Goal: Task Accomplishment & Management: Complete application form

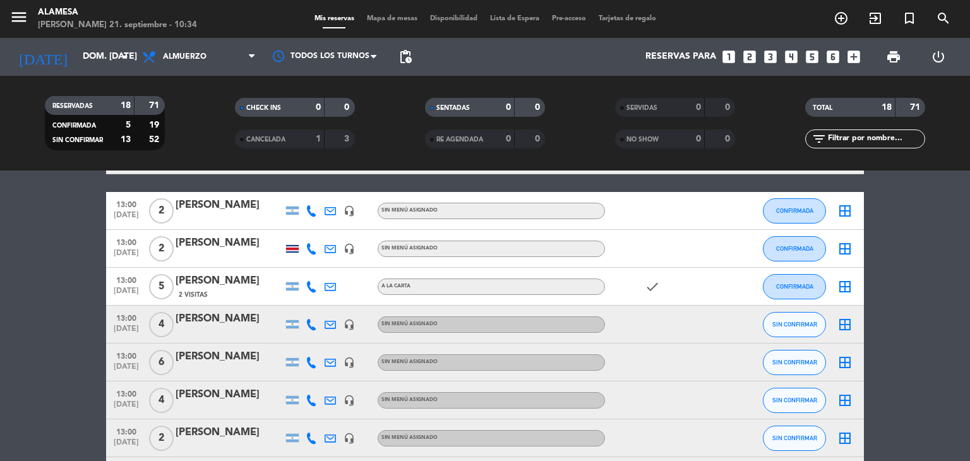
scroll to position [95, 0]
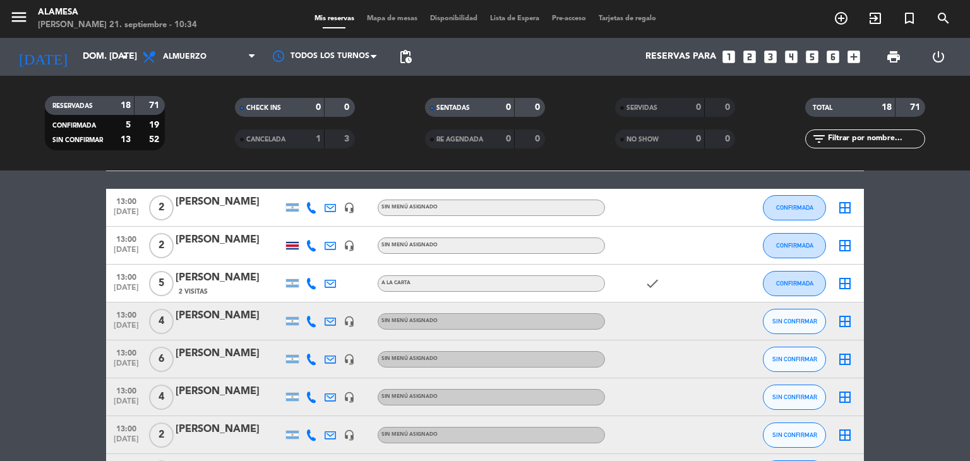
click at [197, 428] on div "[PERSON_NAME]" at bounding box center [229, 429] width 107 height 16
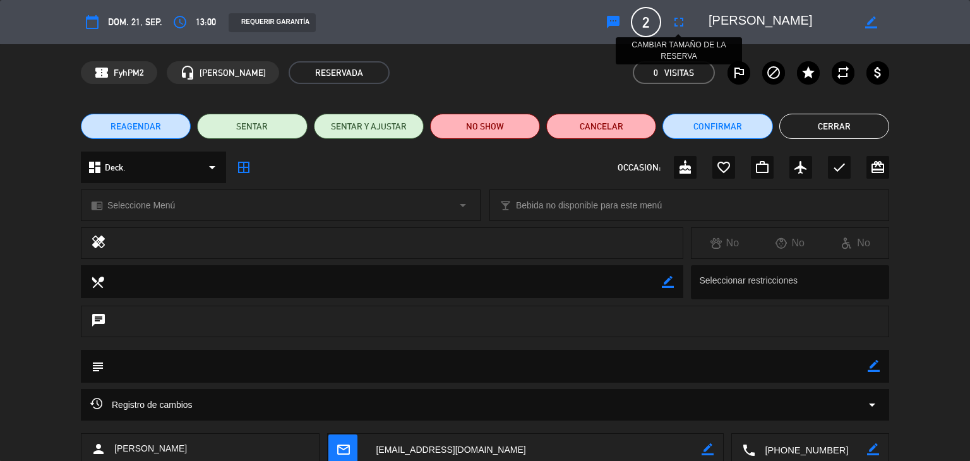
click at [675, 18] on icon "fullscreen" at bounding box center [678, 22] width 15 height 15
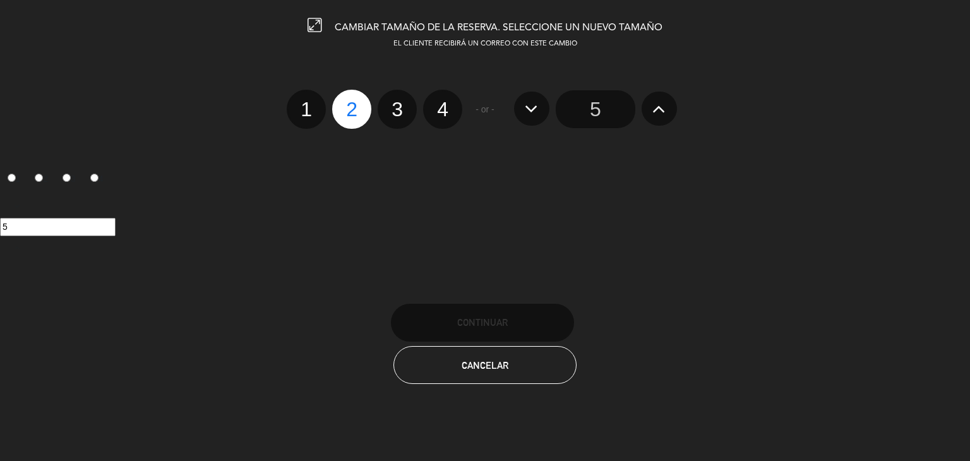
click at [389, 112] on label "3" at bounding box center [397, 109] width 39 height 39
click at [391, 102] on input "3" at bounding box center [395, 98] width 8 height 8
radio input "true"
radio input "false"
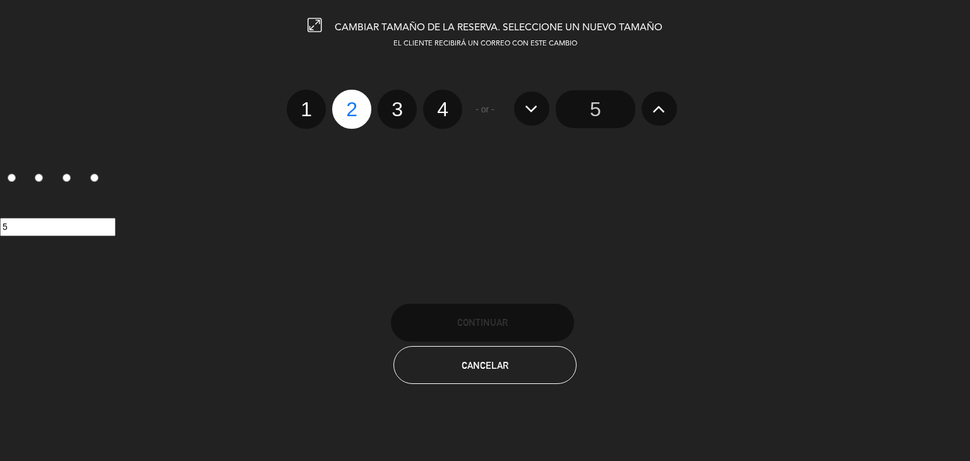
radio input "false"
radio input "true"
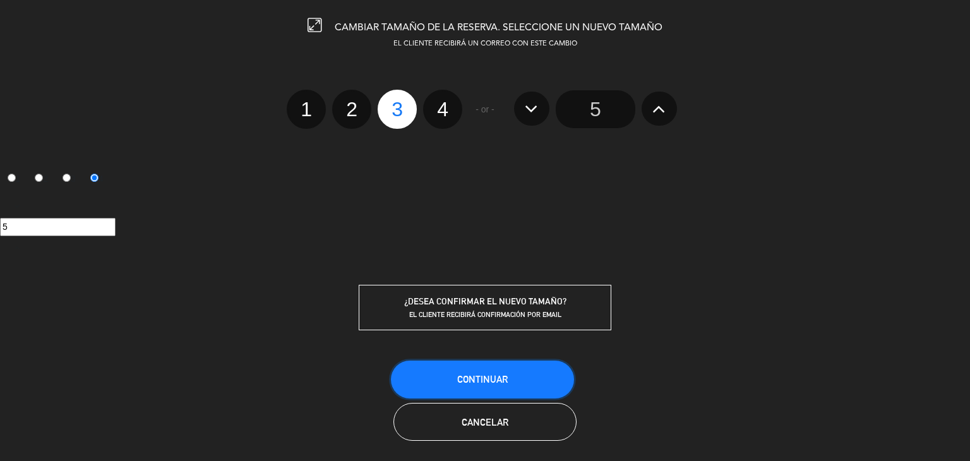
click at [481, 385] on button "Continuar" at bounding box center [482, 380] width 183 height 38
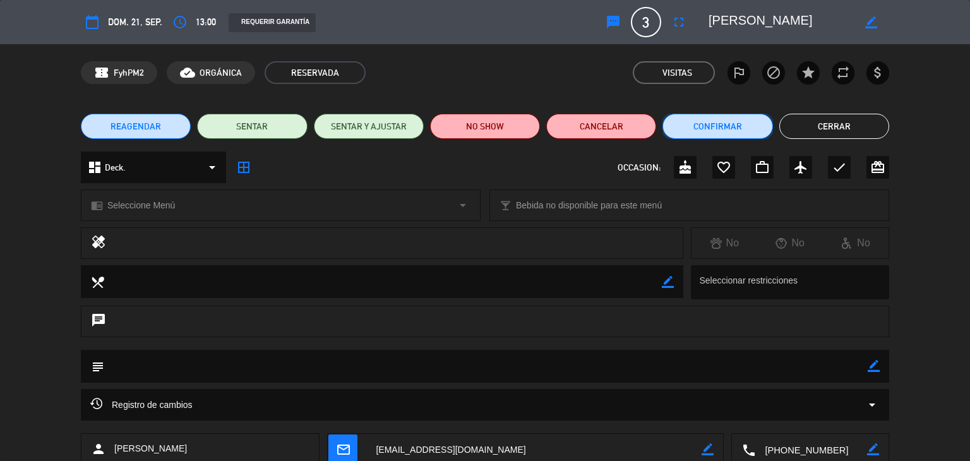
click at [687, 124] on button "Confirmar" at bounding box center [717, 126] width 110 height 25
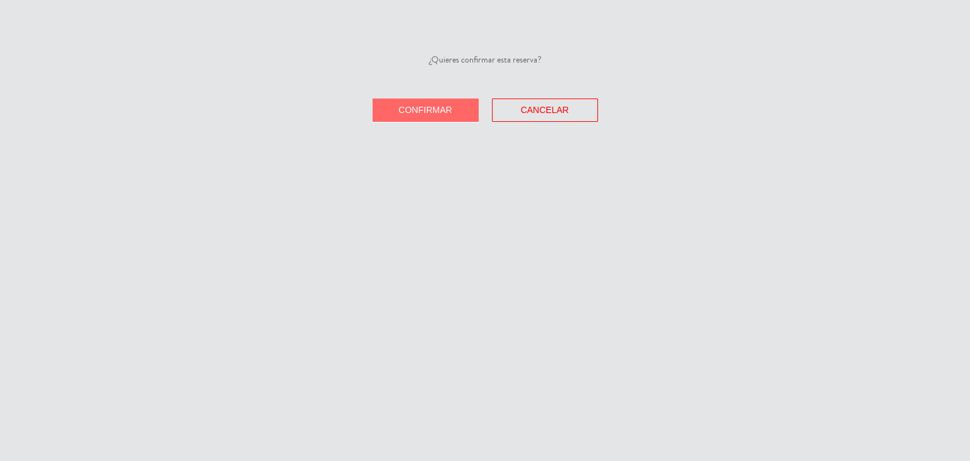
click at [422, 97] on div "¿Quieres confirmar esta reserva? Confirmar Cancelar" at bounding box center [485, 87] width 970 height 69
click at [423, 102] on button "Confirmar" at bounding box center [426, 109] width 106 height 23
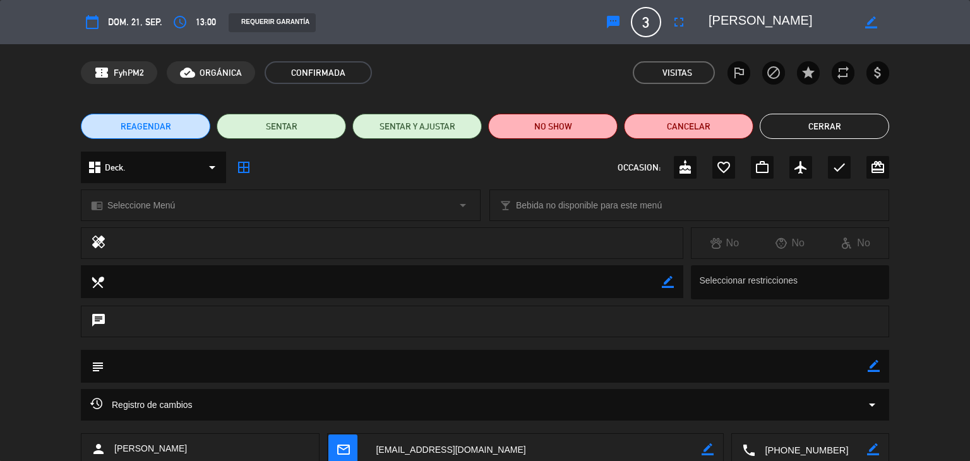
click at [828, 132] on button "Cerrar" at bounding box center [824, 126] width 129 height 25
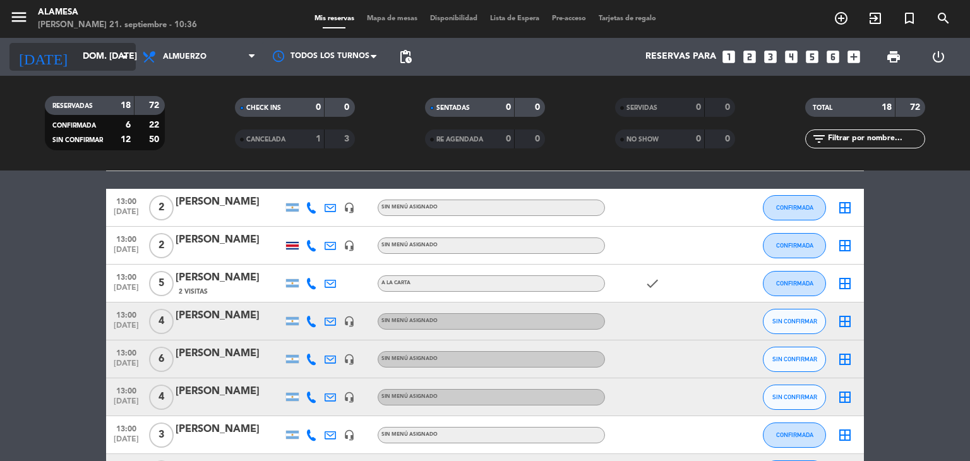
click at [79, 61] on input "dom. [DATE]" at bounding box center [136, 56] width 120 height 23
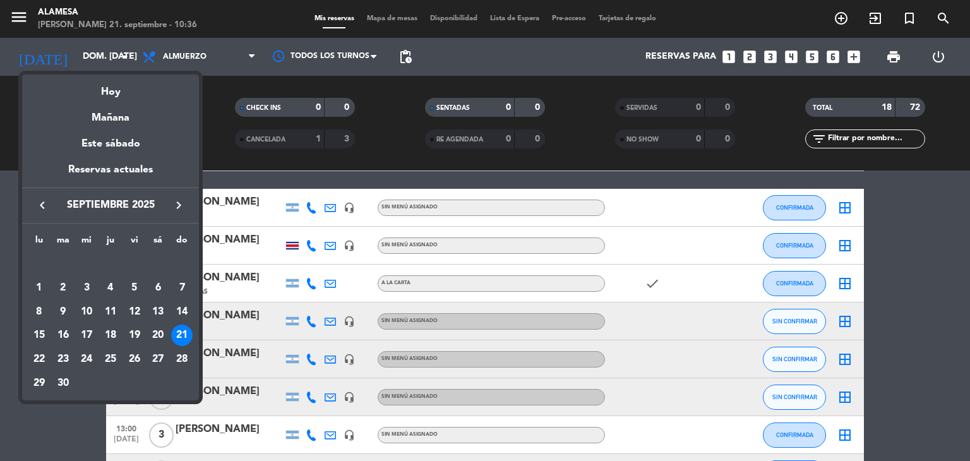
click at [182, 330] on div "21" at bounding box center [181, 335] width 21 height 21
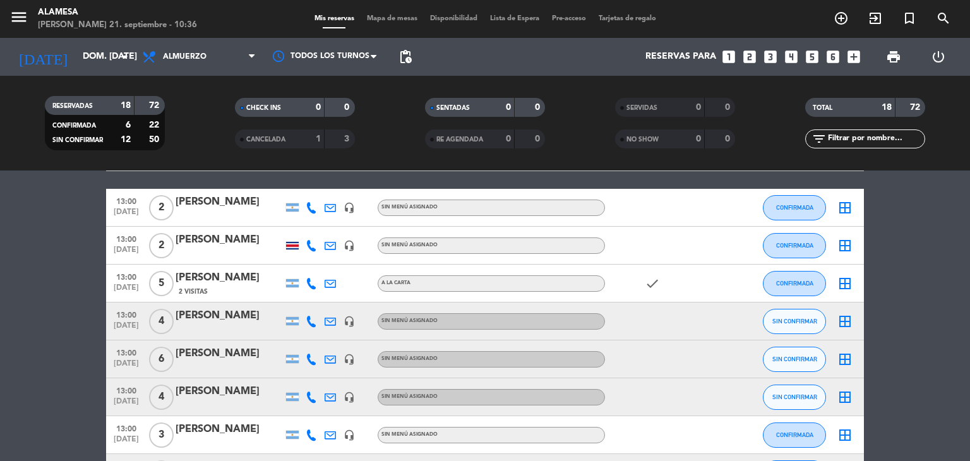
click at [748, 54] on icon "looks_two" at bounding box center [749, 57] width 16 height 16
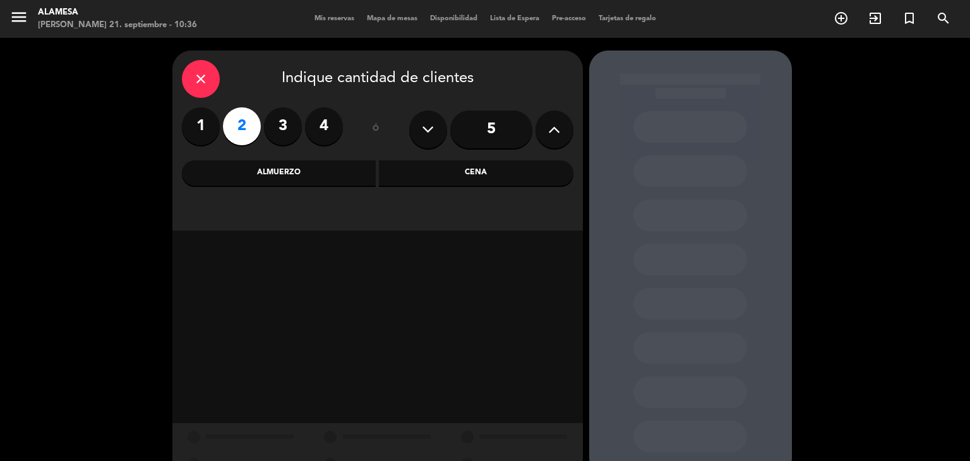
click at [268, 174] on div "Almuerzo" at bounding box center [279, 172] width 194 height 25
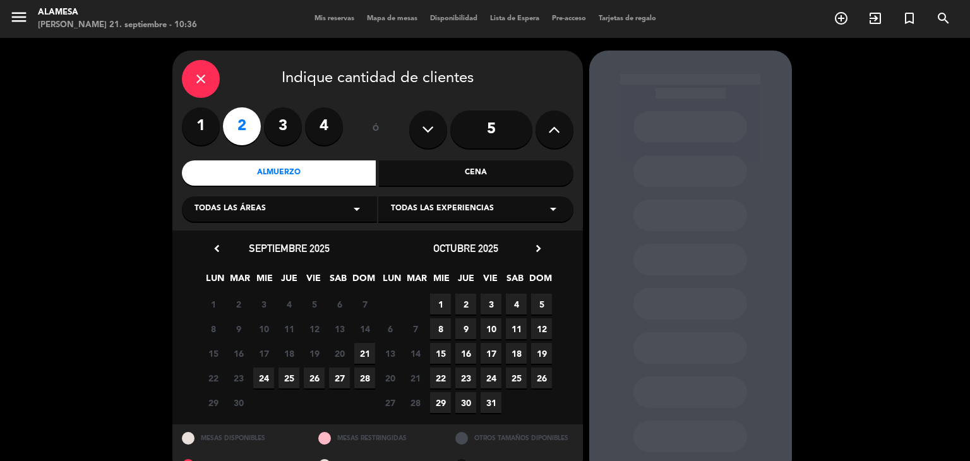
click at [369, 352] on span "21" at bounding box center [364, 353] width 21 height 21
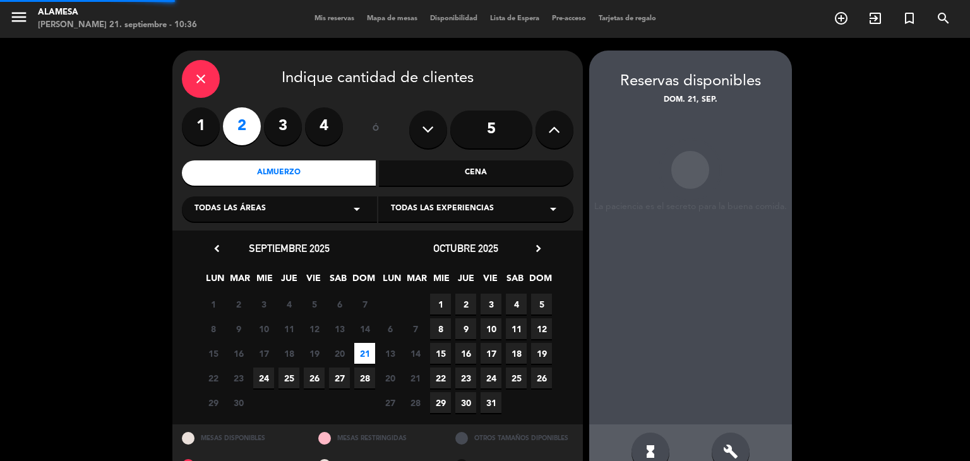
scroll to position [30, 0]
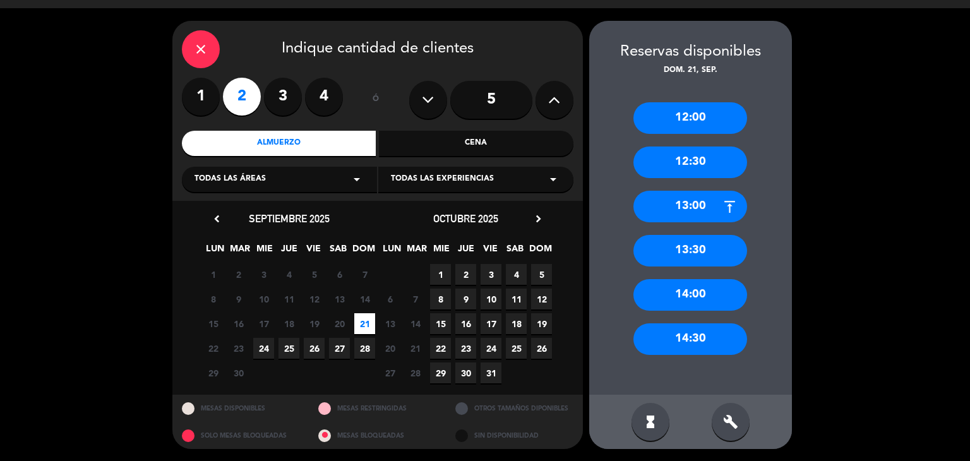
click at [679, 290] on div "14:00" at bounding box center [690, 295] width 114 height 32
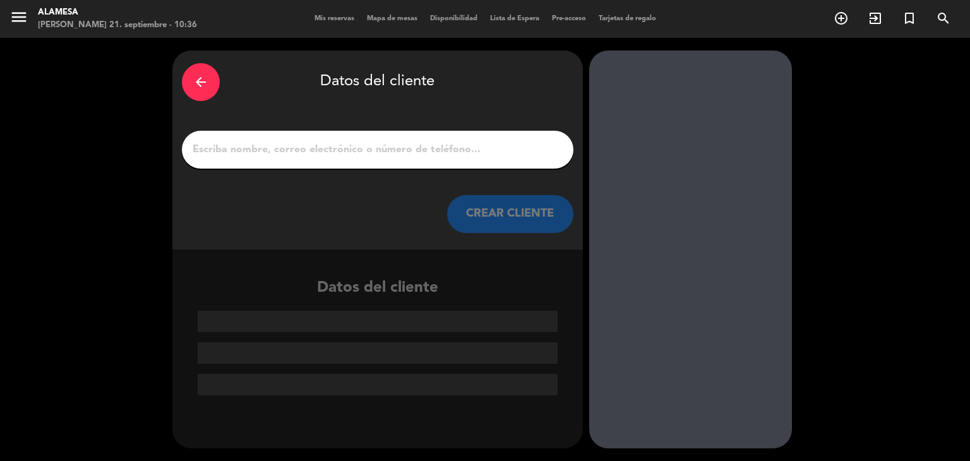
scroll to position [0, 0]
click at [374, 147] on input "1" at bounding box center [377, 150] width 373 height 18
paste input "[PERSON_NAME]"
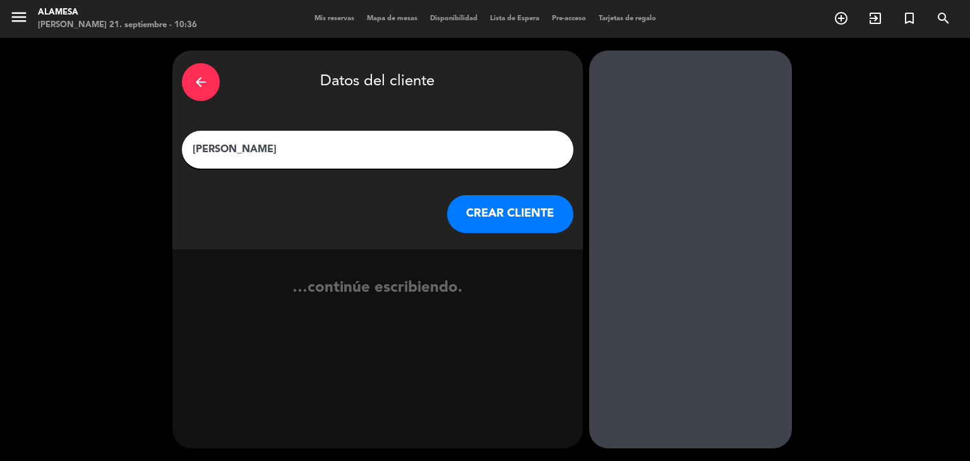
type input "[PERSON_NAME]"
click at [492, 217] on button "CREAR CLIENTE" at bounding box center [510, 214] width 126 height 38
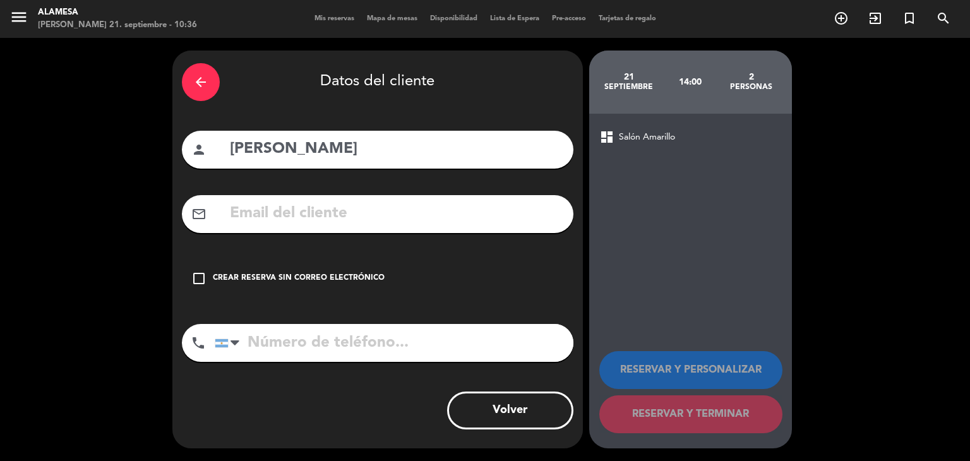
click at [336, 210] on input "text" at bounding box center [396, 214] width 335 height 26
click at [342, 215] on input "text" at bounding box center [396, 214] width 335 height 26
paste input "[EMAIL_ADDRESS][DOMAIN_NAME]"
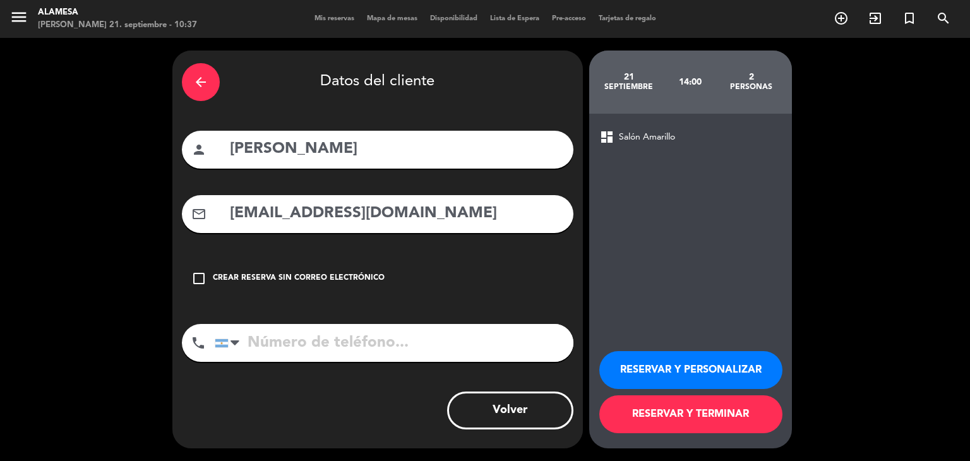
type input "[EMAIL_ADDRESS][DOMAIN_NAME]"
click at [298, 342] on input "tel" at bounding box center [394, 343] width 359 height 38
type input "1158036104"
click at [658, 422] on button "RESERVAR Y TERMINAR" at bounding box center [690, 414] width 183 height 38
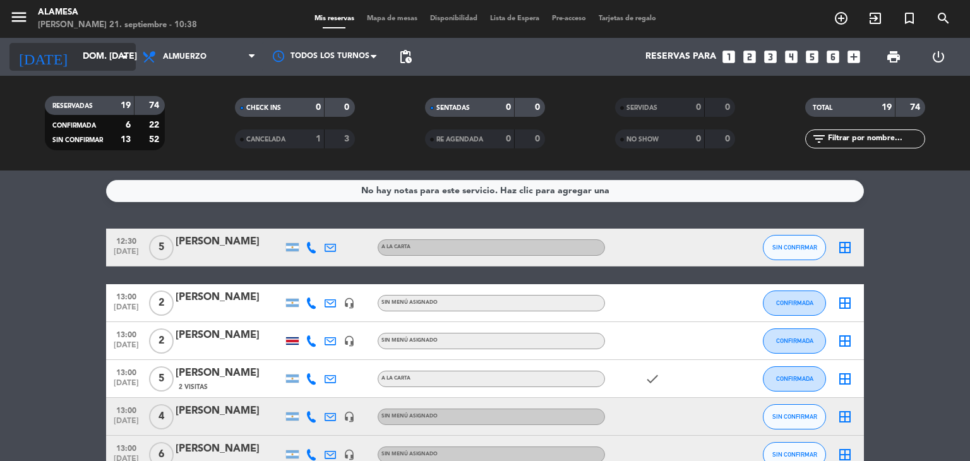
click at [93, 52] on input "dom. [DATE]" at bounding box center [136, 56] width 120 height 23
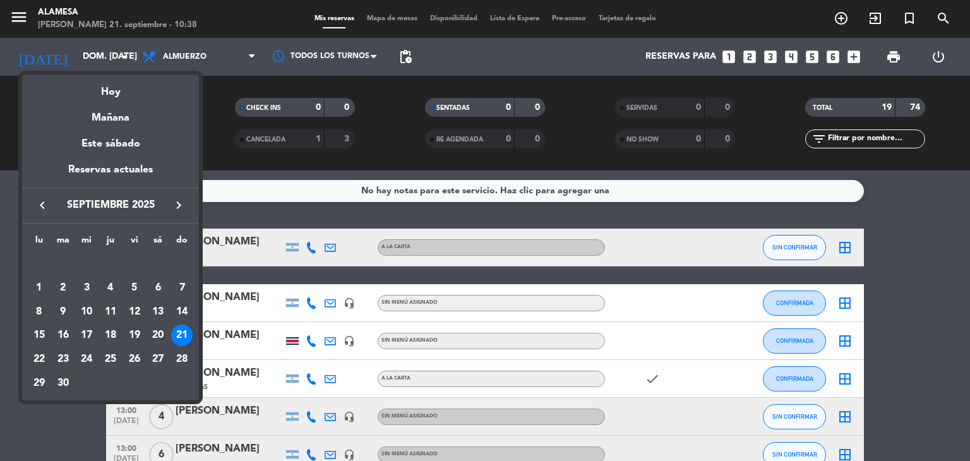
click at [181, 335] on div "21" at bounding box center [181, 335] width 21 height 21
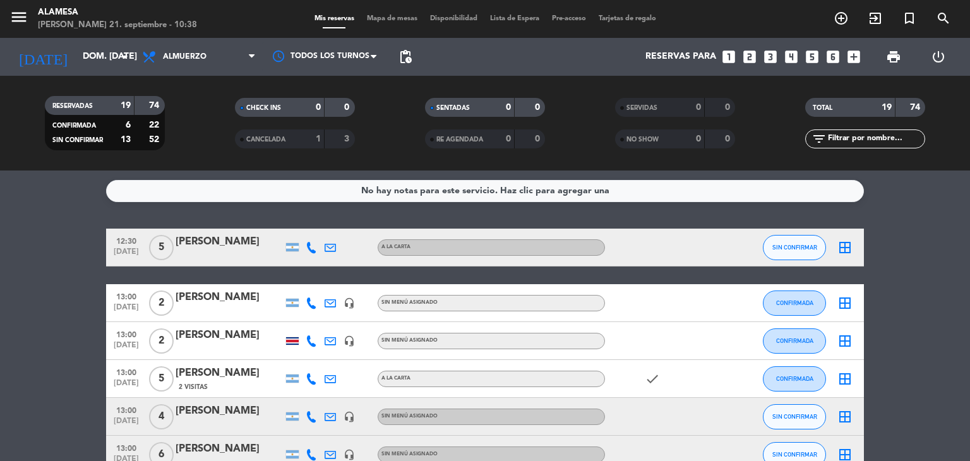
click at [752, 55] on icon "looks_two" at bounding box center [749, 57] width 16 height 16
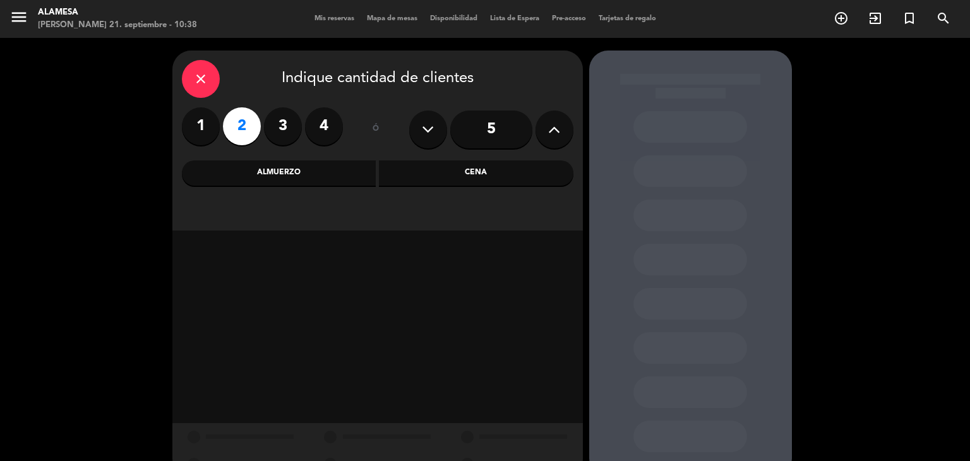
click at [299, 170] on div "Almuerzo" at bounding box center [279, 172] width 194 height 25
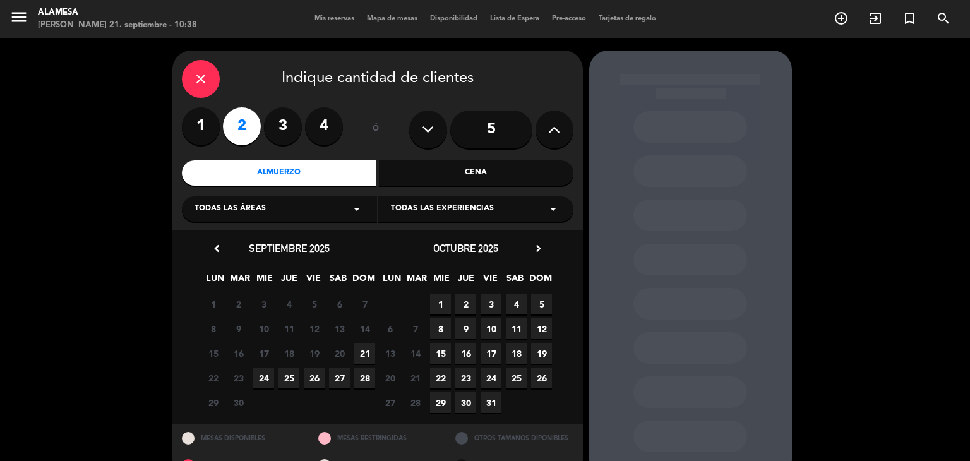
click at [363, 351] on span "21" at bounding box center [364, 353] width 21 height 21
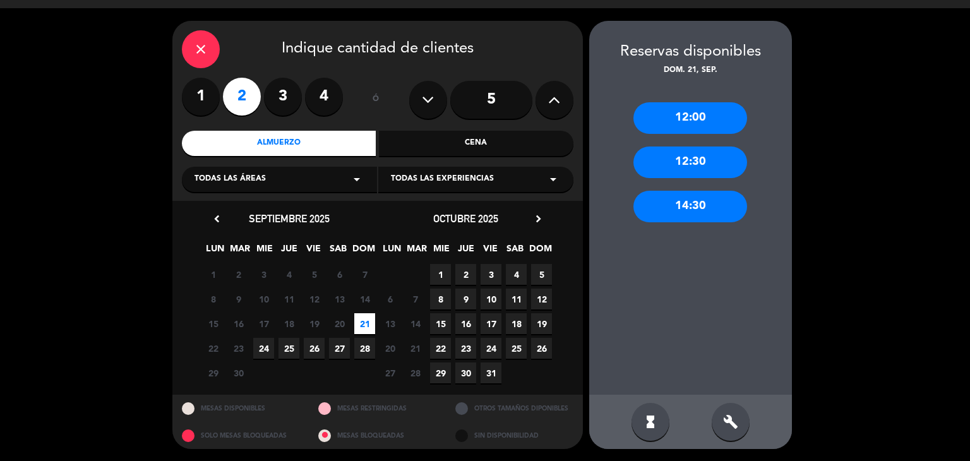
click at [667, 210] on div "14:30" at bounding box center [690, 207] width 114 height 32
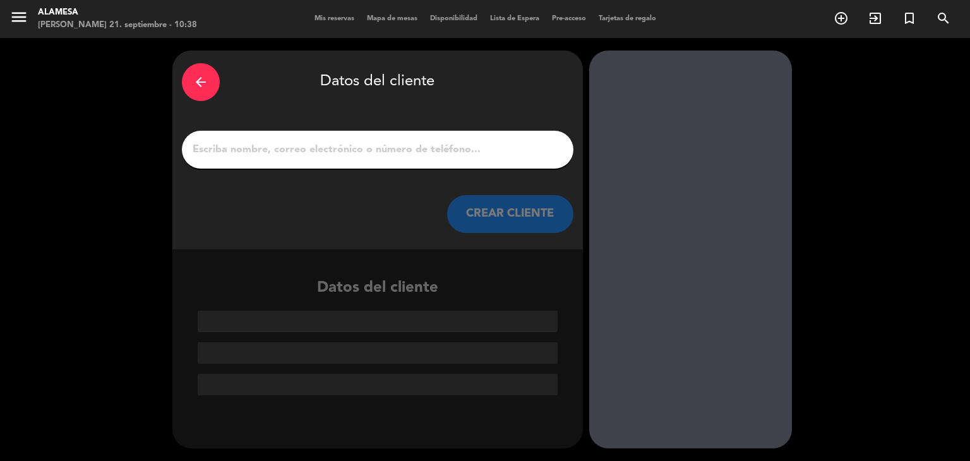
scroll to position [0, 0]
click at [410, 150] on input "1" at bounding box center [377, 150] width 373 height 18
paste input "¡Los esperamos hoy en [GEOGRAPHIC_DATA]! 🚘Tenemos dos horas gratis de estaciona…"
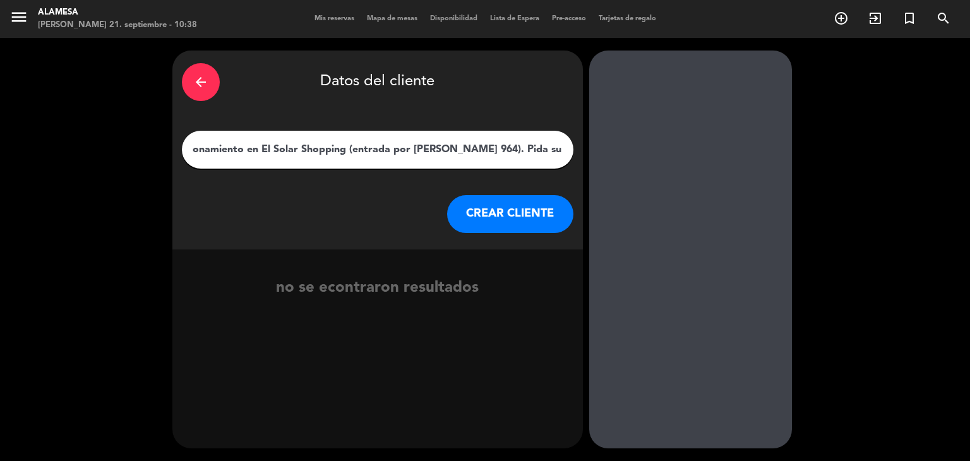
scroll to position [0, 20]
drag, startPoint x: 561, startPoint y: 152, endPoint x: 167, endPoint y: 172, distance: 394.5
click at [167, 172] on div "arrow_back Datos del cliente ¡Los esperamos hoy en [GEOGRAPHIC_DATA]! 🚘Tenemos …" at bounding box center [485, 249] width 970 height 423
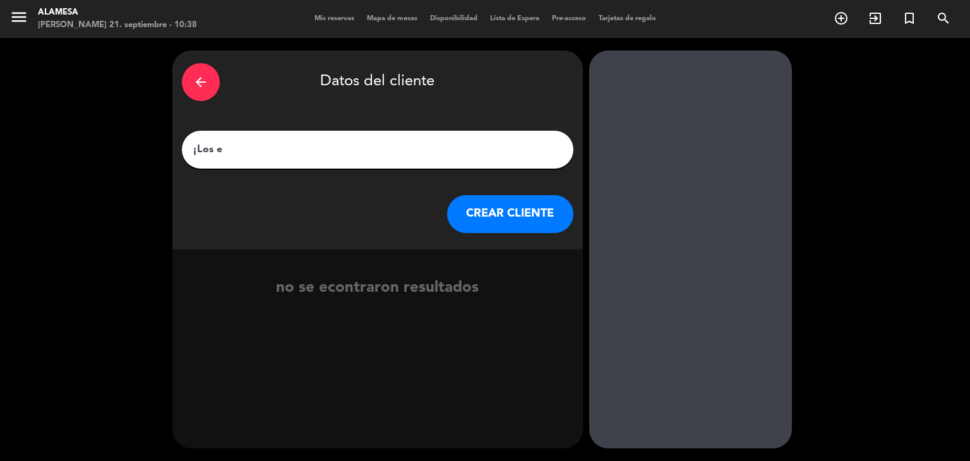
scroll to position [0, 0]
type input "¡"
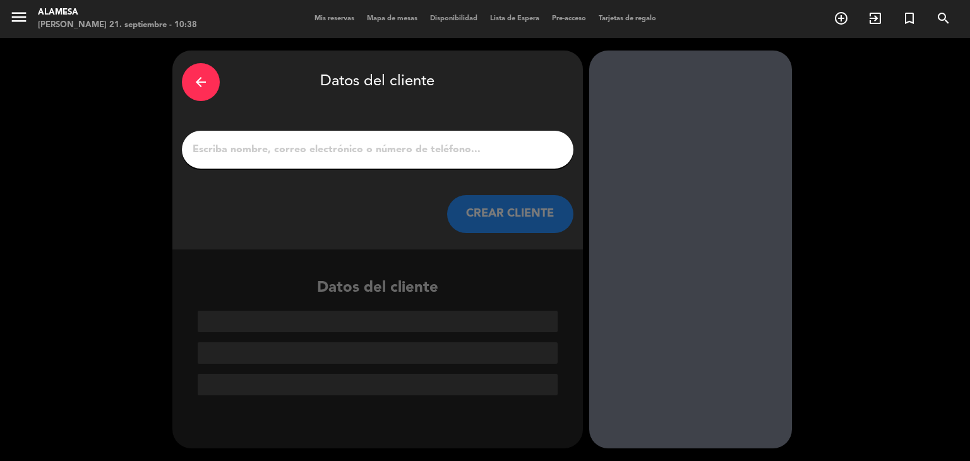
click at [408, 157] on input "1" at bounding box center [377, 150] width 373 height 18
paste input "[PERSON_NAME]"
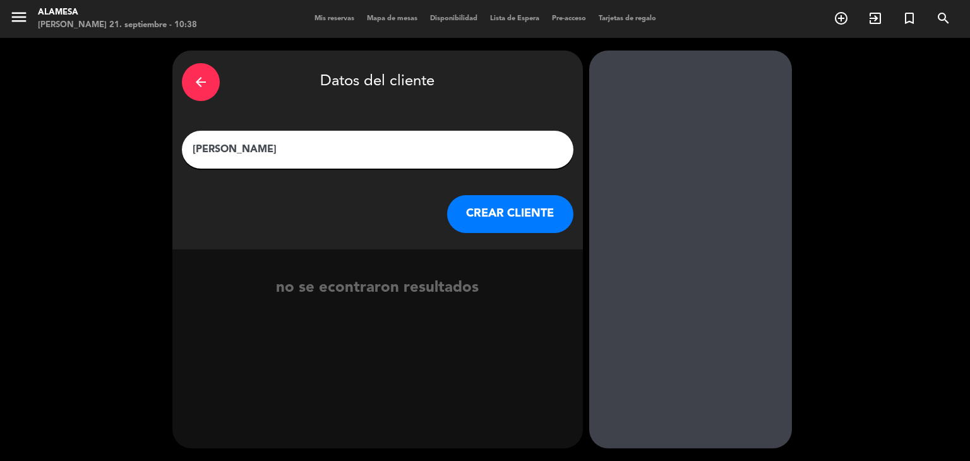
type input "[PERSON_NAME]"
click at [493, 206] on button "CREAR CLIENTE" at bounding box center [510, 214] width 126 height 38
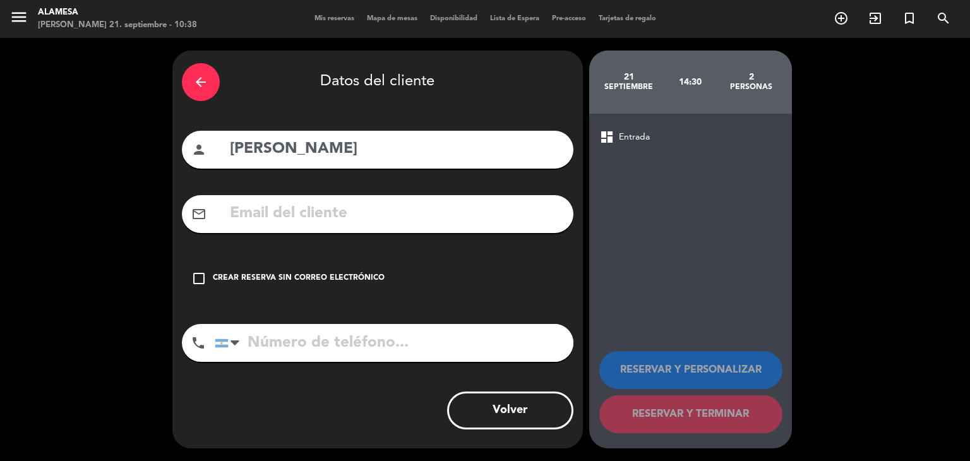
click at [400, 216] on input "text" at bounding box center [396, 214] width 335 height 26
click at [375, 222] on input "text" at bounding box center [396, 214] width 335 height 26
paste input "[EMAIL_ADDRESS][DOMAIN_NAME]"
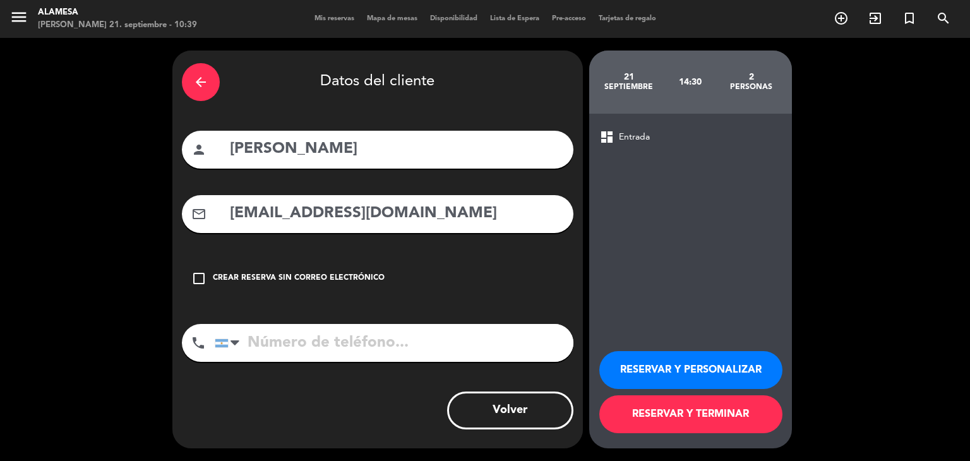
type input "[EMAIL_ADDRESS][DOMAIN_NAME]"
click at [317, 336] on input "tel" at bounding box center [394, 343] width 359 height 38
type input "1158205304"
click at [674, 422] on button "RESERVAR Y TERMINAR" at bounding box center [690, 414] width 183 height 38
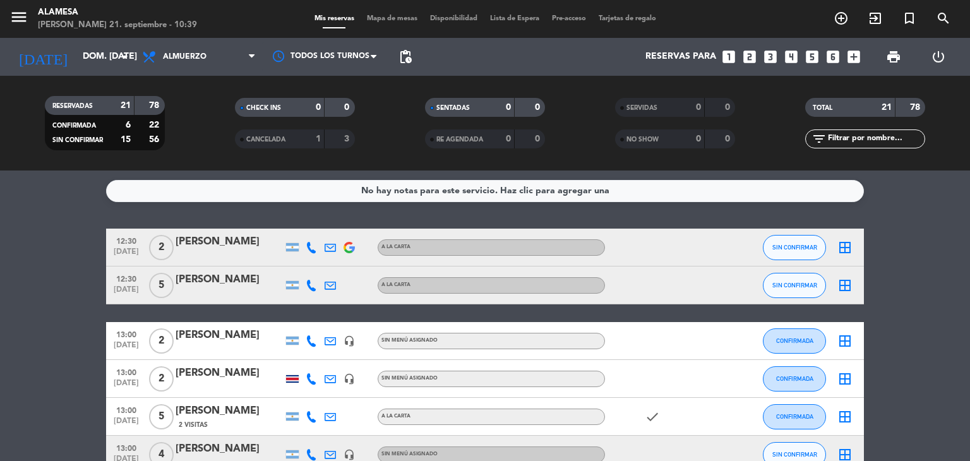
click at [248, 245] on div "[PERSON_NAME]" at bounding box center [229, 242] width 107 height 16
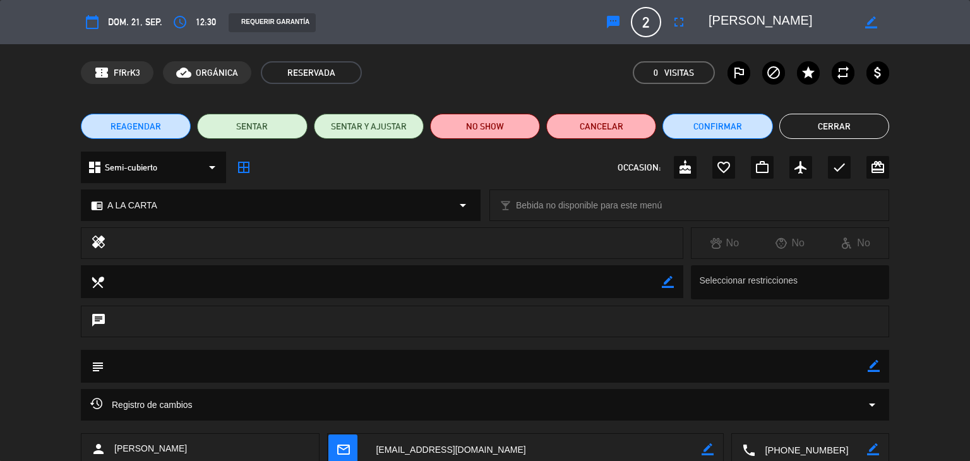
click at [801, 126] on button "Cerrar" at bounding box center [834, 126] width 110 height 25
